Goal: Connect with others: Connect with others

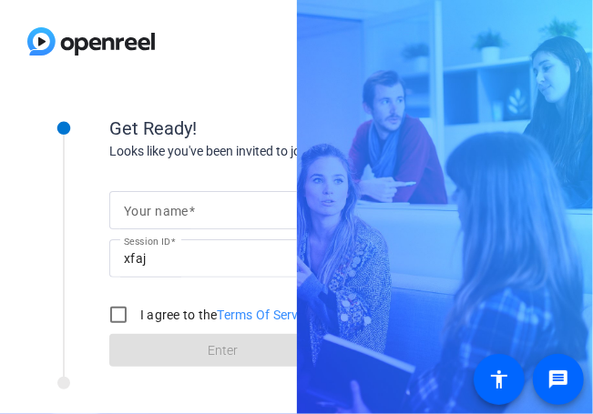
click at [185, 208] on mat-label "Your name" at bounding box center [156, 211] width 65 height 15
click at [185, 208] on input "Your name" at bounding box center [223, 210] width 199 height 22
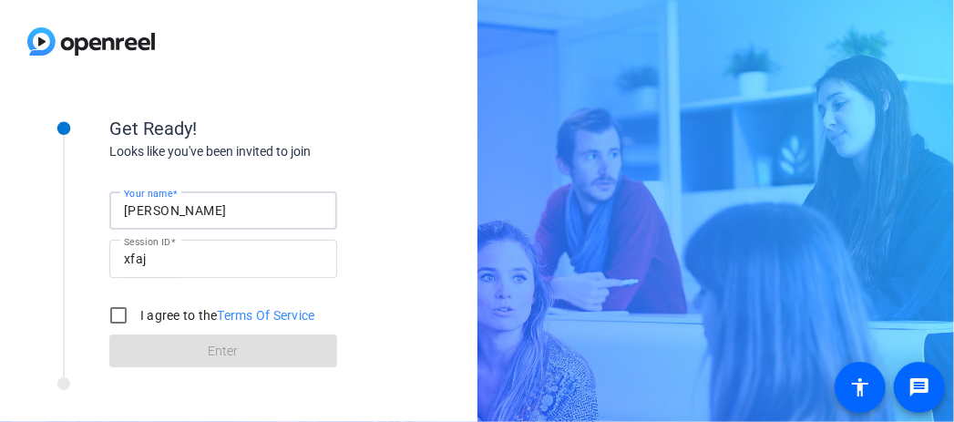
type input "[PERSON_NAME]"
click at [126, 311] on input "I agree to the Terms Of Service" at bounding box center [118, 315] width 36 height 36
checkbox input "true"
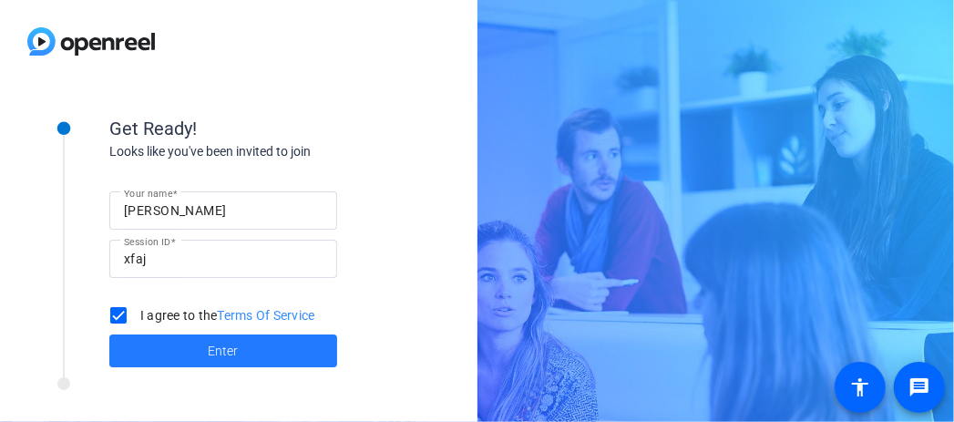
click at [229, 353] on span "Enter" at bounding box center [224, 351] width 30 height 19
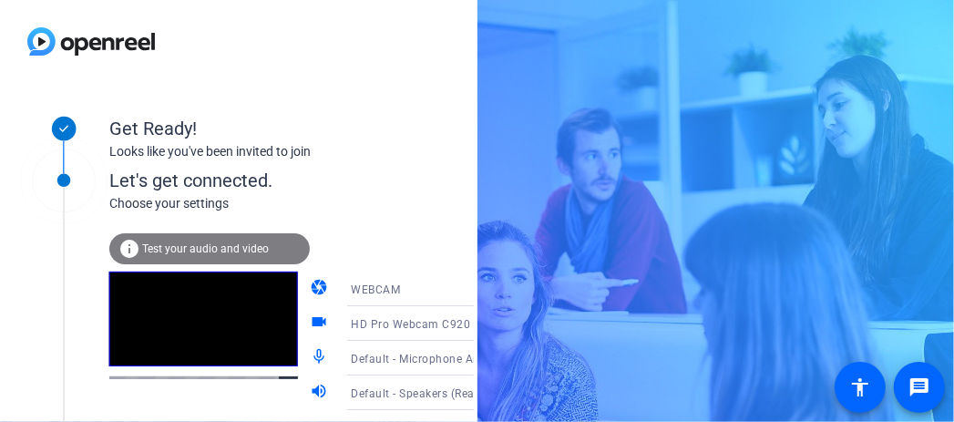
click at [371, 327] on span "HD Pro Webcam C920 (046d:082d)" at bounding box center [445, 323] width 189 height 15
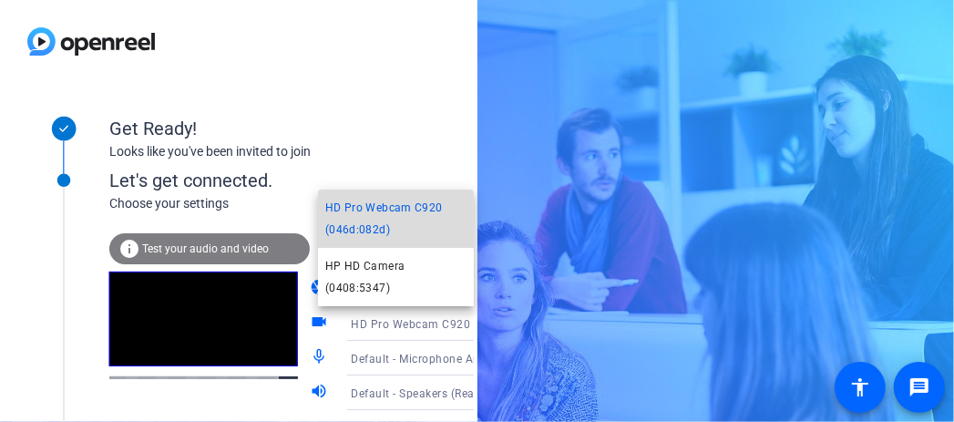
click at [428, 220] on span "HD Pro Webcam C920 (046d:082d)" at bounding box center [395, 219] width 141 height 44
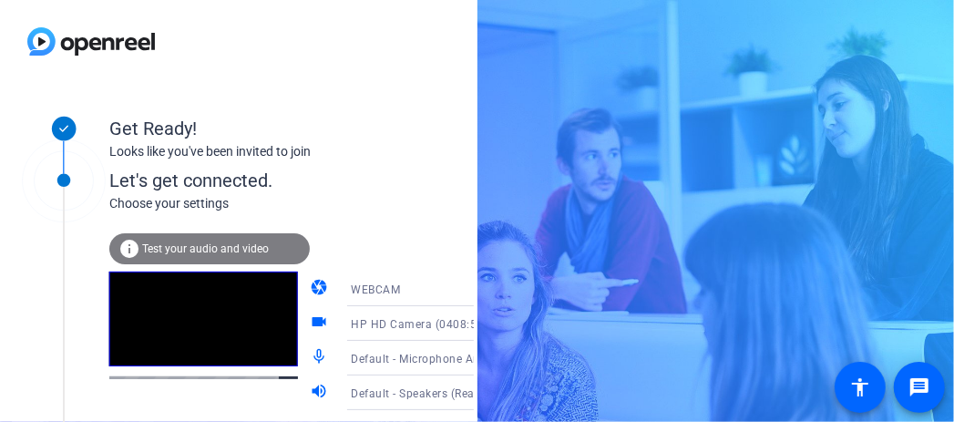
click at [367, 301] on div "WEBCAM" at bounding box center [423, 288] width 145 height 35
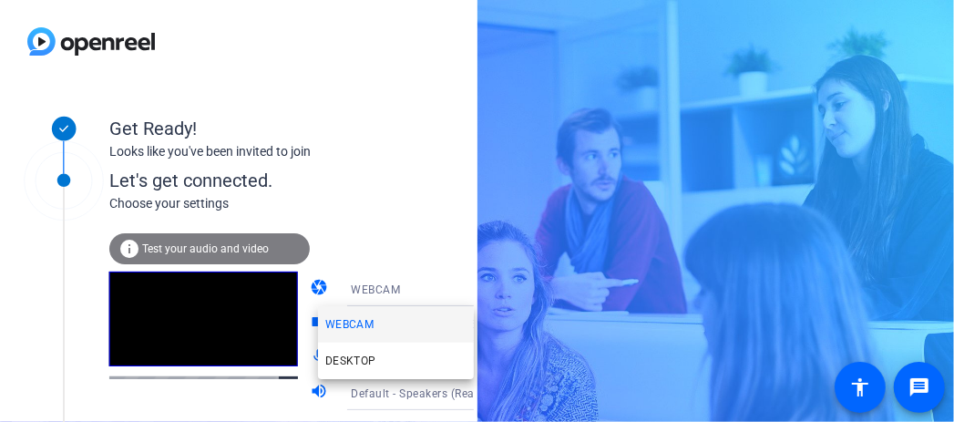
click at [377, 242] on div at bounding box center [477, 211] width 954 height 422
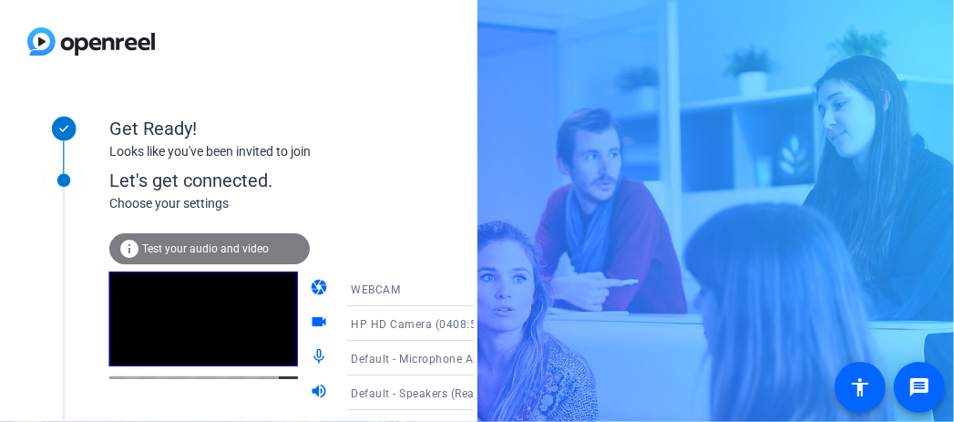
click at [416, 328] on span "HP HD Camera (0408:5347)" at bounding box center [426, 323] width 150 height 15
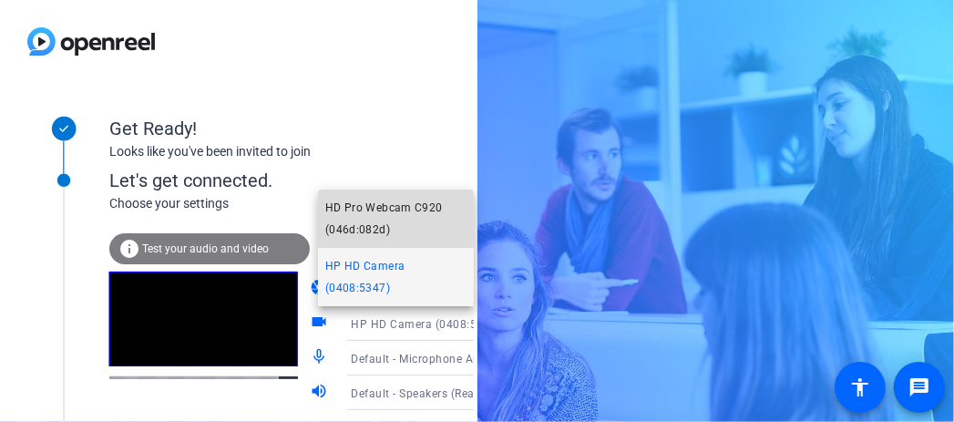
click at [393, 219] on span "HD Pro Webcam C920 (046d:082d)" at bounding box center [395, 219] width 141 height 44
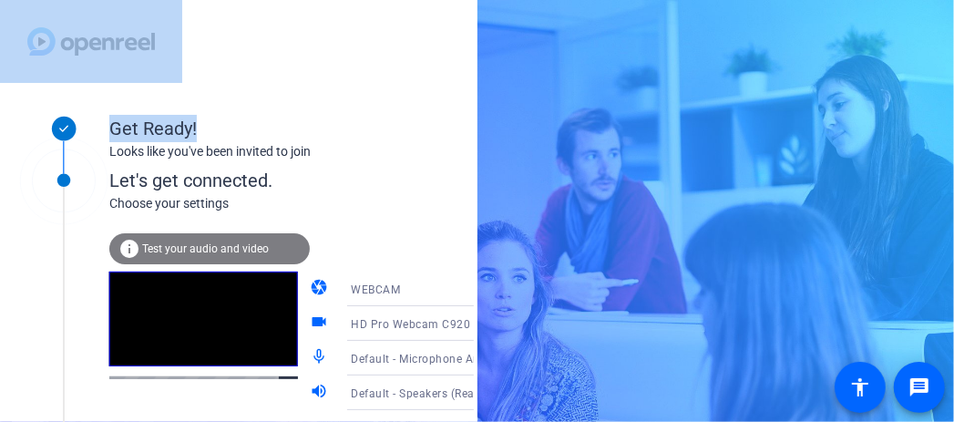
drag, startPoint x: 329, startPoint y: 122, endPoint x: 360, endPoint y: 59, distance: 70.1
click at [360, 59] on div "Get Ready! Looks like you've been invited to join Let's get connected. Choose y…" at bounding box center [238, 211] width 477 height 422
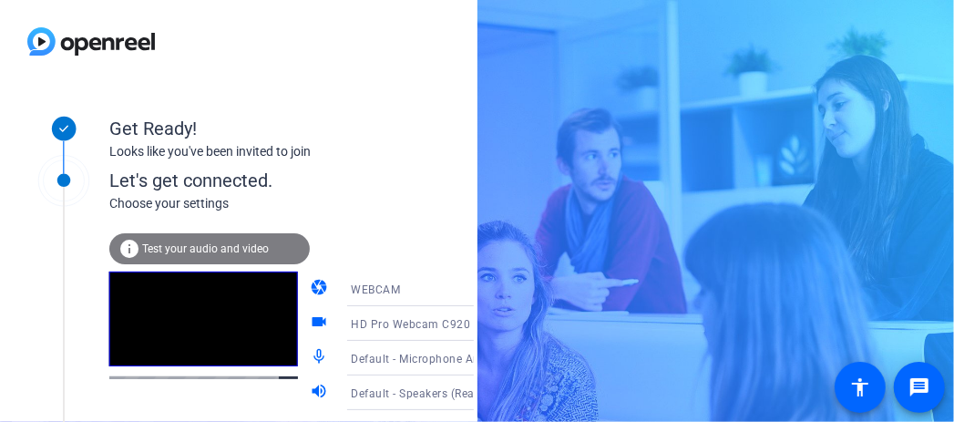
drag, startPoint x: 360, startPoint y: 59, endPoint x: 364, endPoint y: 190, distance: 131.2
click at [364, 190] on div "Let's get connected." at bounding box center [310, 180] width 402 height 27
click at [239, 250] on span "Test your audio and video" at bounding box center [205, 248] width 127 height 13
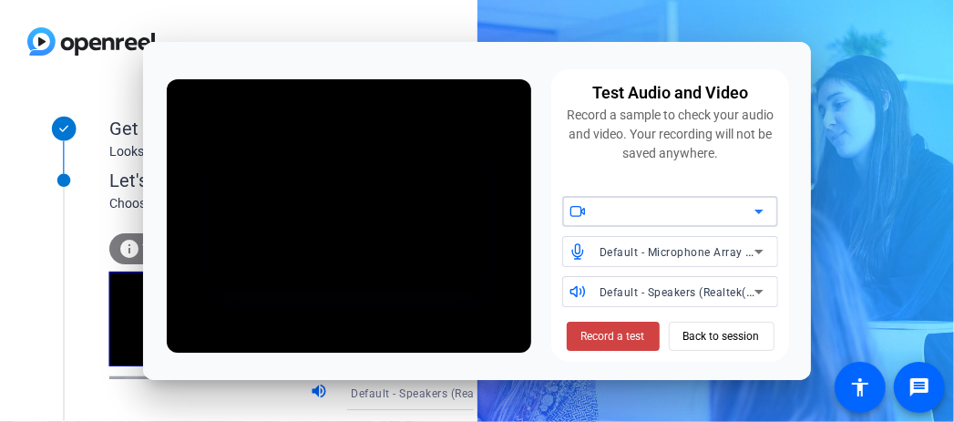
click at [592, 208] on div at bounding box center [676, 211] width 155 height 22
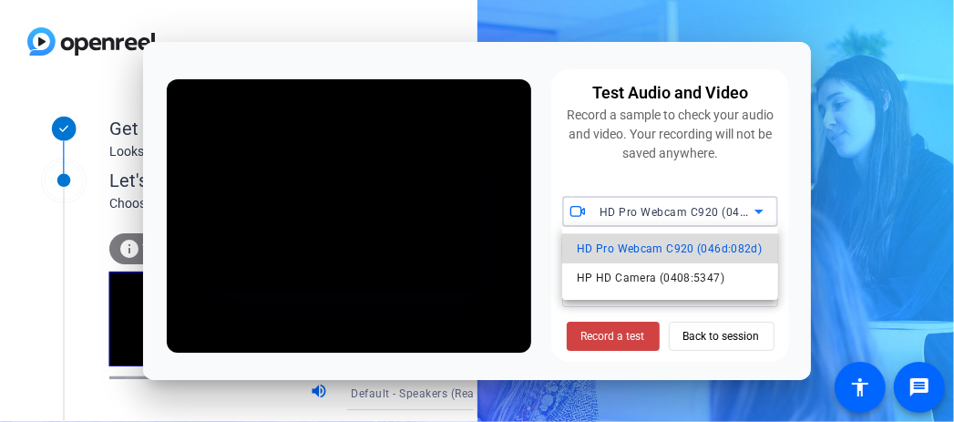
click at [592, 250] on span "HD Pro Webcam C920 (046d:082d)" at bounding box center [668, 249] width 185 height 22
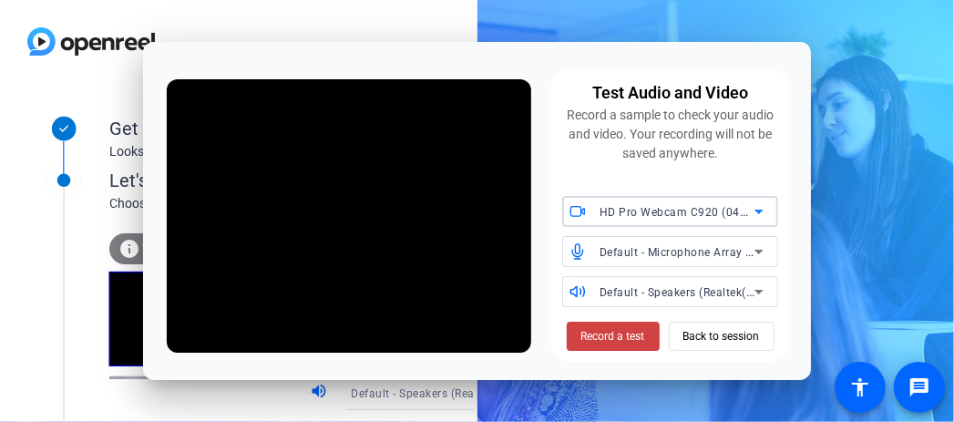
click at [592, 216] on icon at bounding box center [759, 211] width 22 height 22
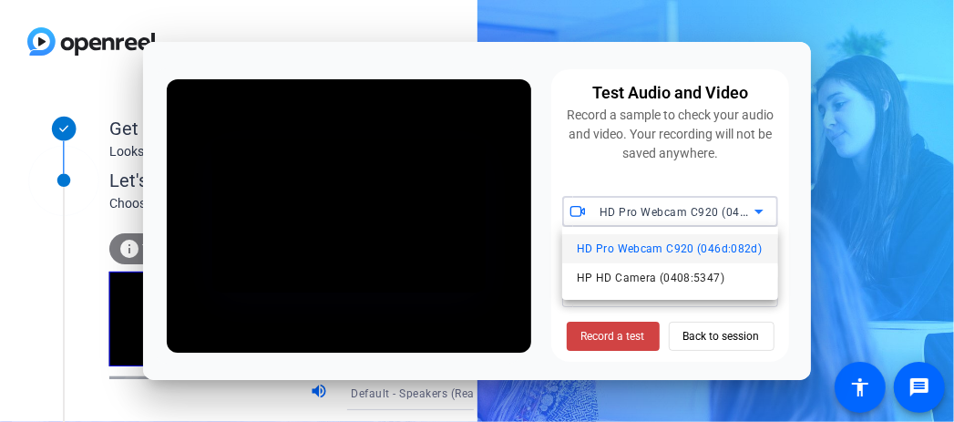
click at [592, 216] on div at bounding box center [477, 211] width 954 height 422
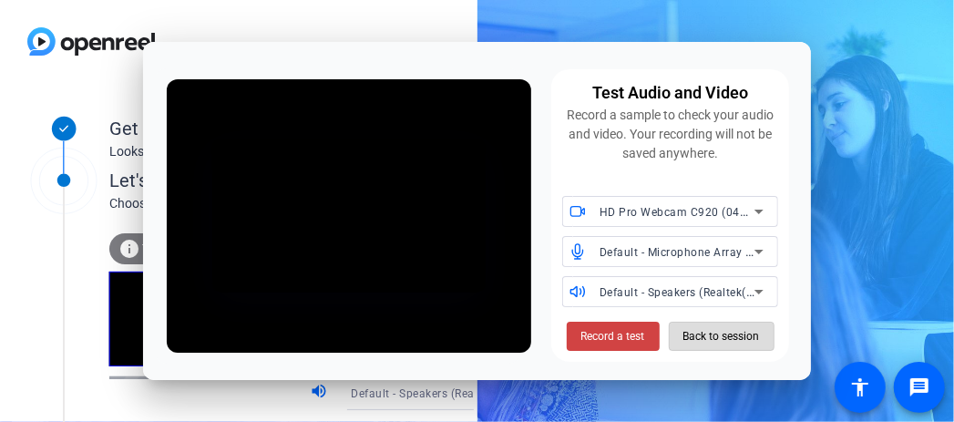
click at [592, 342] on span "Back to session" at bounding box center [721, 336] width 76 height 35
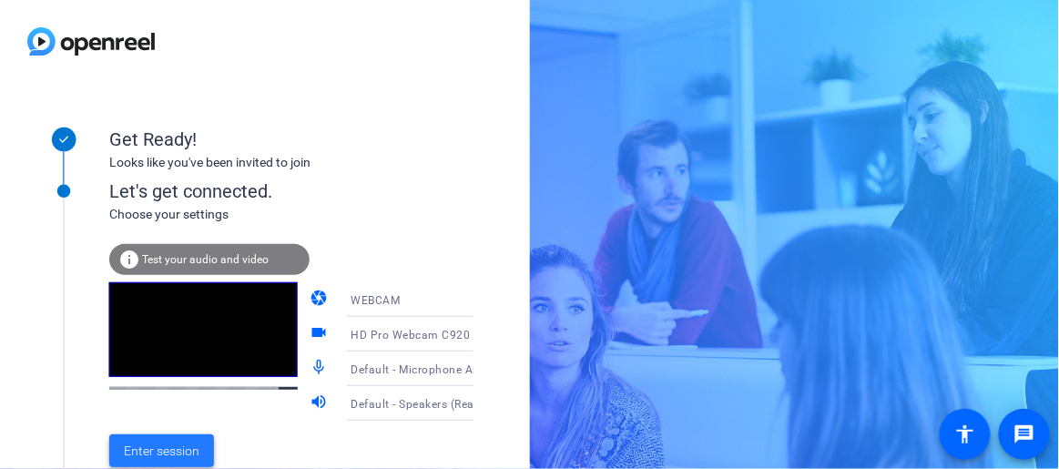
drag, startPoint x: 407, startPoint y: 4, endPoint x: 185, endPoint y: 448, distance: 496.9
click at [185, 413] on span "Enter session" at bounding box center [162, 451] width 76 height 19
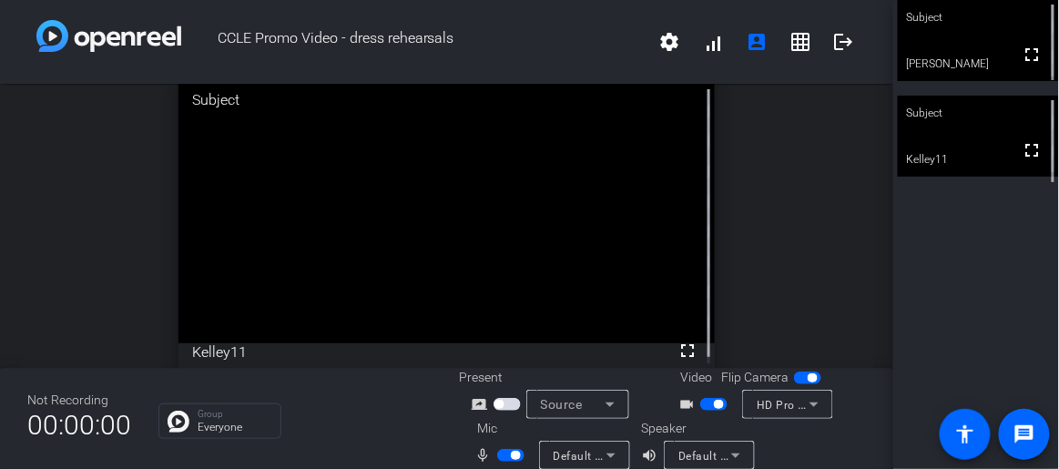
scroll to position [5, 0]
